Goal: Feedback & Contribution: Submit feedback/report problem

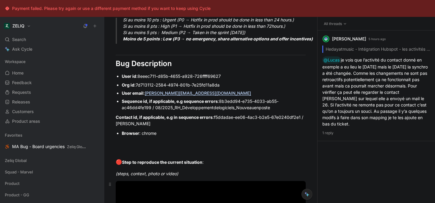
scroll to position [400, 0]
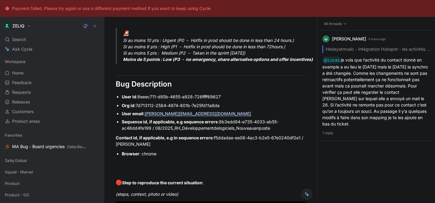
click at [144, 108] on span "7d713112-2584-4974-801b-7e25fd11a8da" at bounding box center [178, 105] width 84 height 5
drag, startPoint x: 144, startPoint y: 111, endPoint x: 203, endPoint y: 114, distance: 59.5
click at [203, 108] on span "7d713112-2584-4974-801b-7e25fd11a8da" at bounding box center [178, 105] width 84 height 5
copy span "7d713112-2584-4974-801b-7e25fd11a8da"
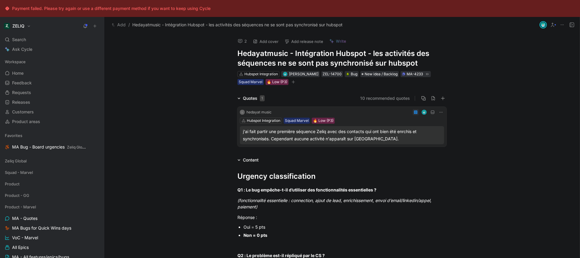
click at [236, 41] on button "2" at bounding box center [242, 41] width 14 height 8
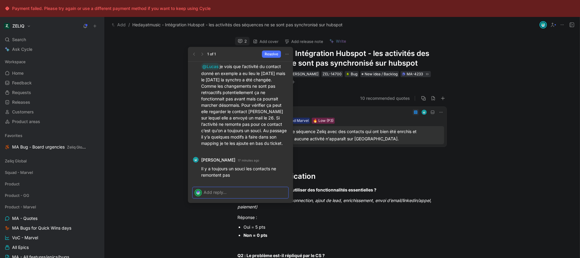
click at [261, 194] on p at bounding box center [245, 192] width 83 height 6
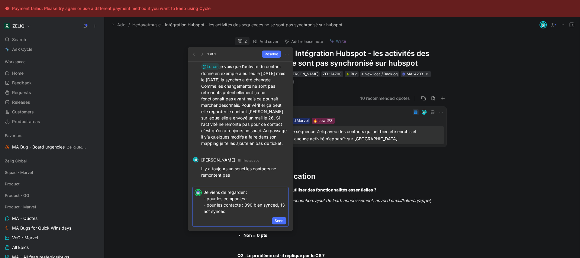
click at [260, 201] on p "Je viens de regarder : - pour les companies : - pour les contacts : 390 bien sy…" at bounding box center [245, 201] width 83 height 25
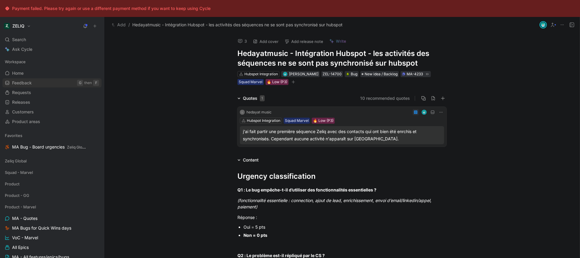
click at [37, 84] on link "Feedback G then F" at bounding box center [51, 82] width 99 height 9
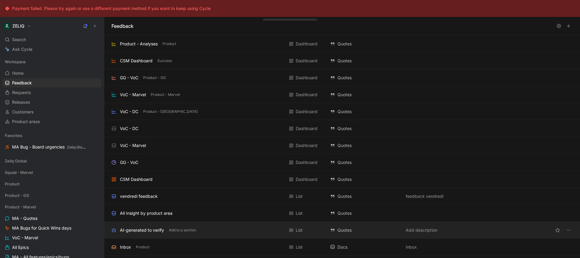
scroll to position [118, 0]
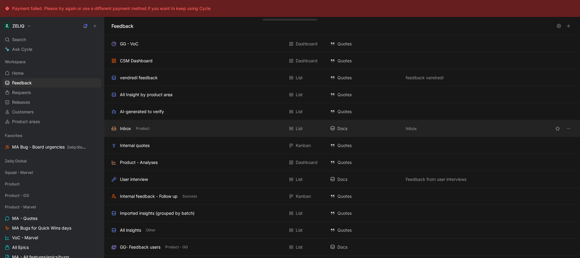
click at [165, 128] on div "Inbox Product" at bounding box center [197, 128] width 173 height 7
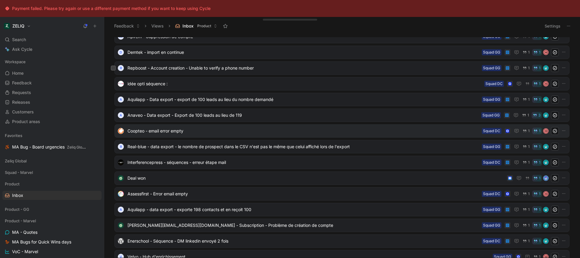
scroll to position [47, 0]
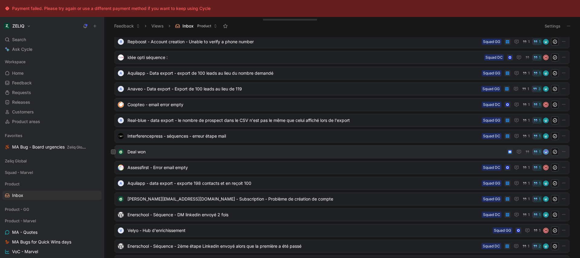
click at [248, 150] on span "Deal won" at bounding box center [315, 151] width 377 height 7
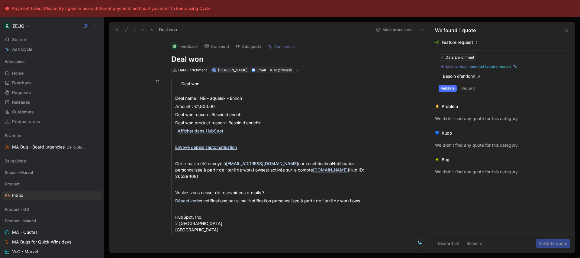
click at [395, 33] on button "Mark processed" at bounding box center [394, 29] width 42 height 8
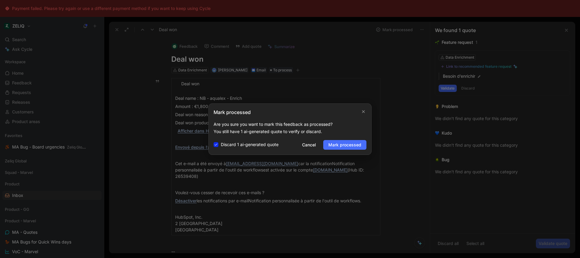
click at [346, 149] on div "Mark processed Are you sure you want to mark this feedback as processed? You st…" at bounding box center [289, 128] width 163 height 51
click at [347, 146] on span "Mark processed" at bounding box center [344, 144] width 33 height 7
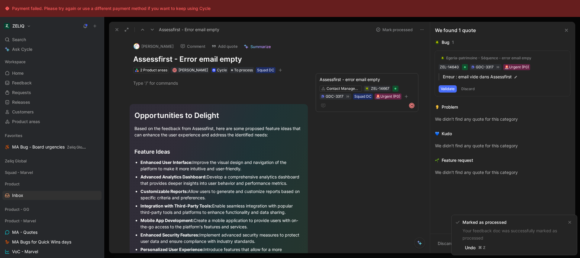
scroll to position [8, 0]
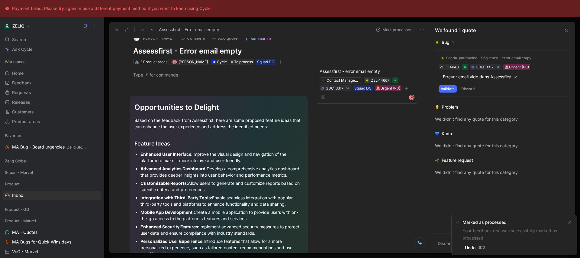
click at [115, 29] on icon at bounding box center [116, 29] width 5 height 5
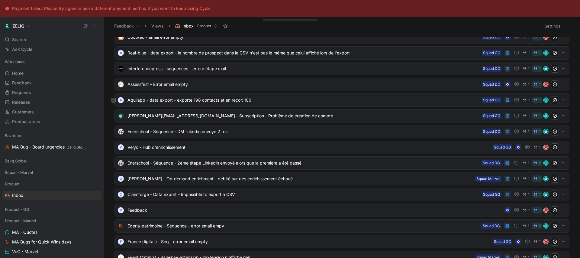
scroll to position [144, 0]
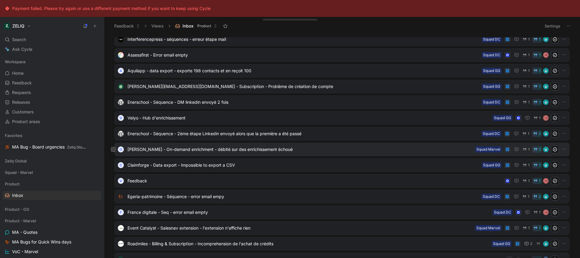
click at [243, 152] on span "[PERSON_NAME] - On-demand enrichment - débité sur des enrichissement échoué" at bounding box center [299, 149] width 345 height 7
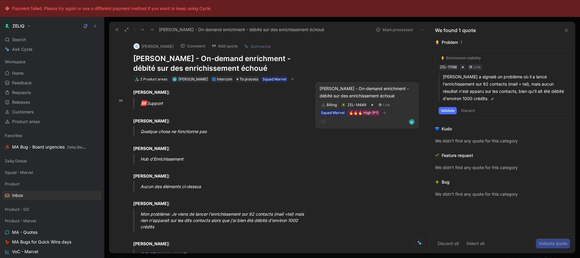
click at [357, 87] on div "[PERSON_NAME] - On-demand enrichment - débité sur des enrichissement échoué" at bounding box center [367, 92] width 95 height 14
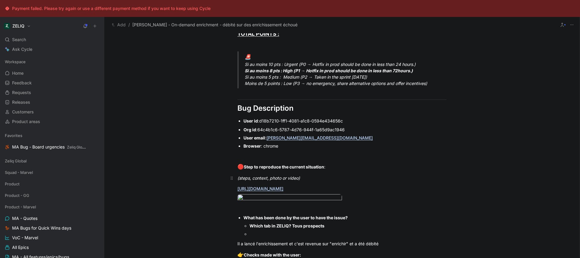
scroll to position [410, 0]
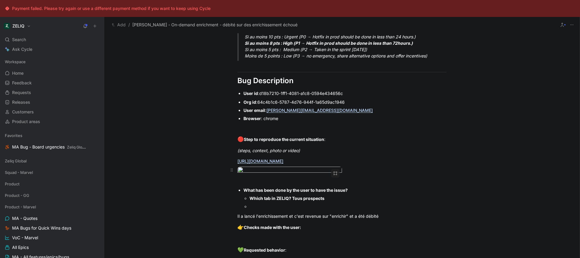
click at [286, 188] on body "Payment failed. Please try again or use a different payment method if you want …" at bounding box center [290, 129] width 580 height 258
click at [286, 187] on img at bounding box center [290, 129] width 580 height 258
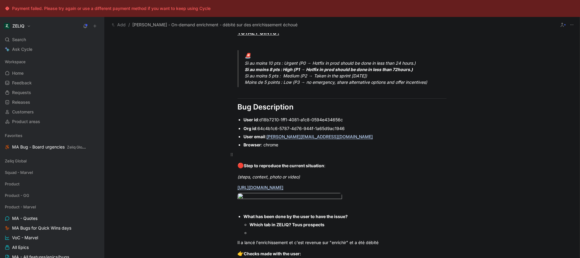
scroll to position [342, 0]
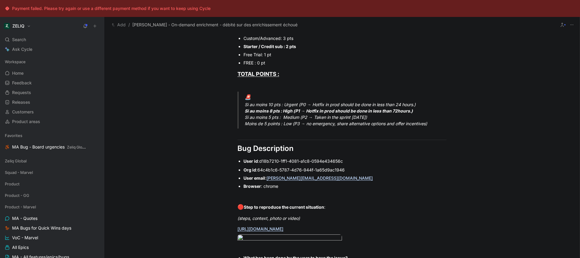
click at [262, 169] on span "64c4b1c6-5787-4d76-944f-1a65d9ac1946" at bounding box center [300, 169] width 87 height 5
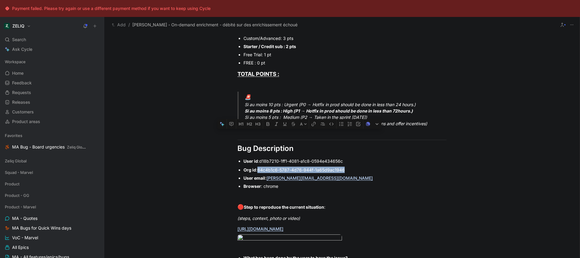
drag, startPoint x: 262, startPoint y: 169, endPoint x: 332, endPoint y: 167, distance: 70.7
click at [332, 167] on span "64c4b1c6-5787-4d76-944f-1a65d9ac1946" at bounding box center [300, 169] width 87 height 5
copy span "64c4b1c6-5787-4d76-944f-1a65d9ac1946"
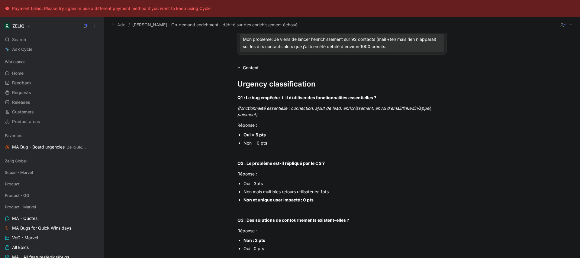
scroll to position [0, 0]
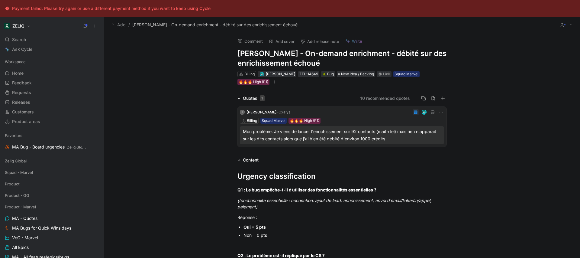
click at [247, 41] on button "Comment" at bounding box center [250, 41] width 31 height 8
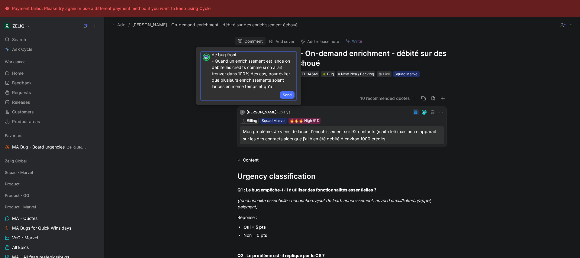
scroll to position [16, 0]
click at [273, 79] on p "@[PERSON_NAME] à mon avis c’est plutot un sujet de bug front. - Quand un enrich…" at bounding box center [253, 65] width 83 height 45
click at [273, 84] on p "@[PERSON_NAME] à mon avis c’est plutot un sujet de bug front. - Quand un enrich…" at bounding box center [253, 34] width 83 height 109
click at [273, 85] on p "@[PERSON_NAME] à mon avis c’est plutot un sujet de bug front. - Quand un enrich…" at bounding box center [253, 34] width 83 height 109
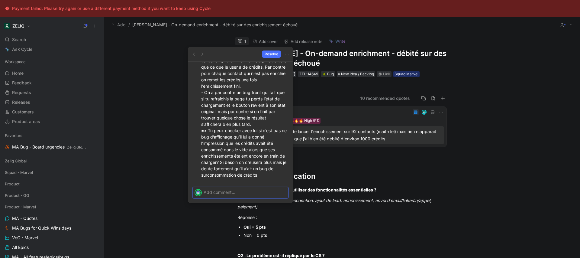
scroll to position [0, 0]
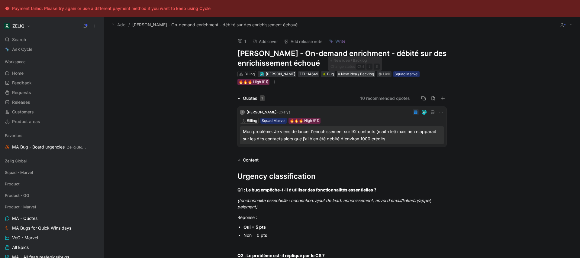
click at [362, 74] on span "New idea / Backlog" at bounding box center [357, 74] width 33 height 6
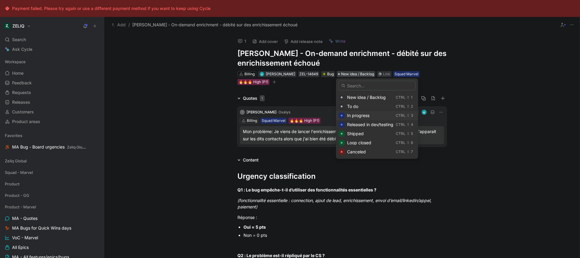
click at [371, 116] on div "In progress" at bounding box center [370, 115] width 46 height 7
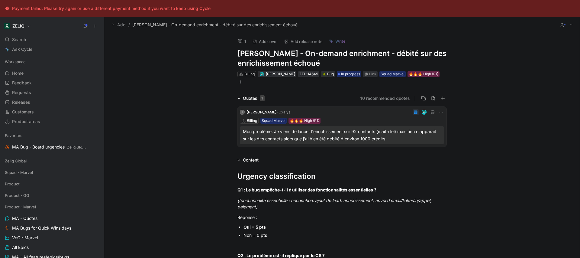
click at [156, 103] on div "Quotes 1 10 recommended quotes T [PERSON_NAME] Billing Squad Marvel 🔥🔥🔥 High (P…" at bounding box center [341, 122] width 475 height 54
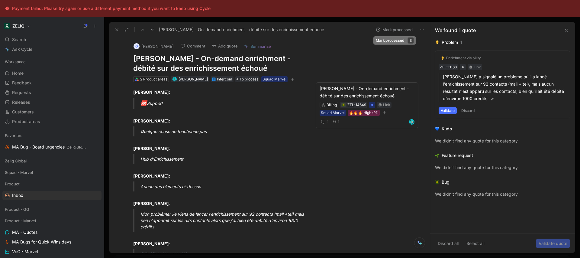
click at [378, 27] on icon at bounding box center [378, 29] width 5 height 5
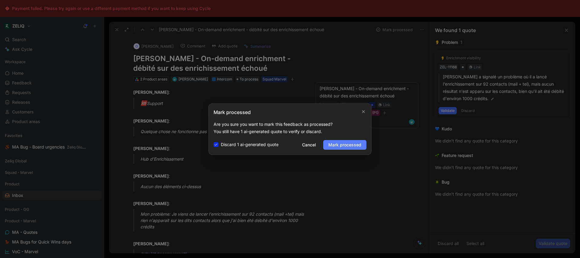
click at [343, 147] on span "Mark processed" at bounding box center [344, 144] width 33 height 7
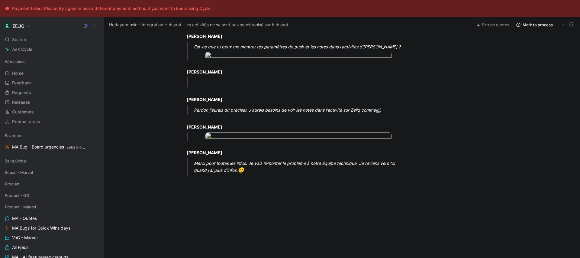
scroll to position [589, 0]
